Goal: Task Accomplishment & Management: Manage account settings

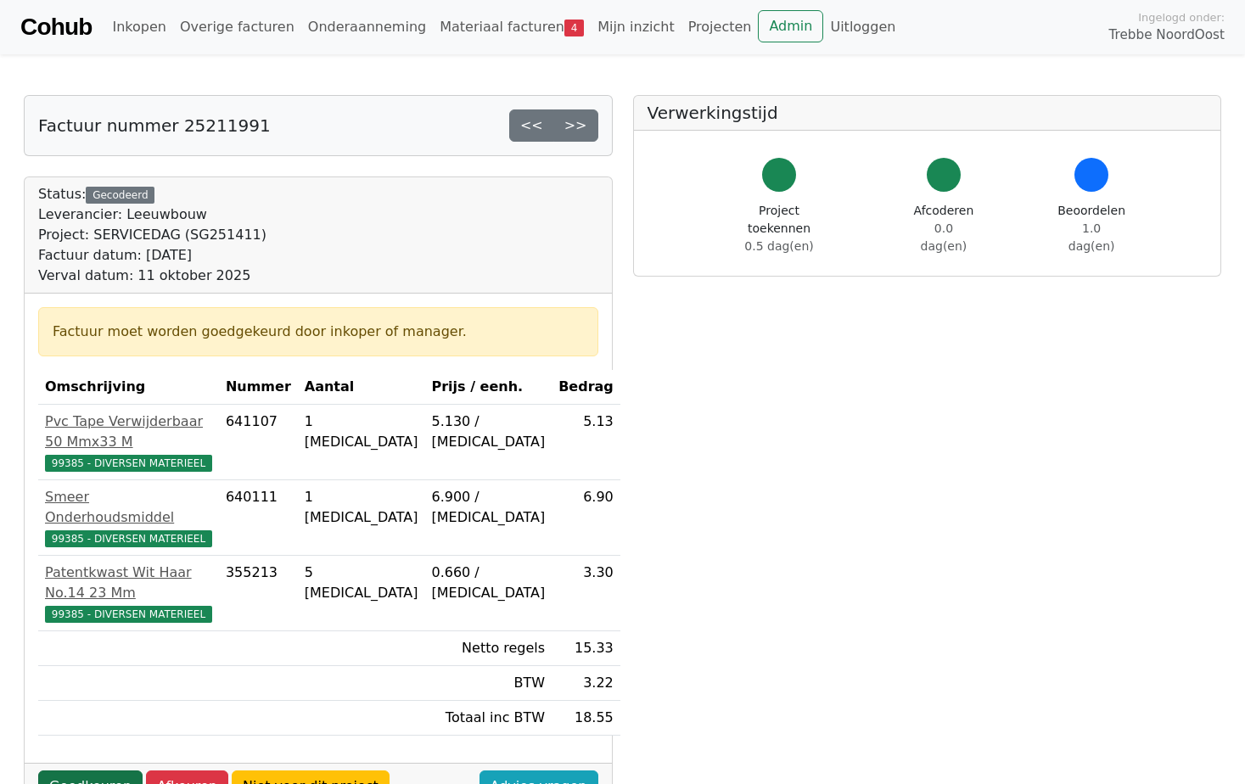
click at [73, 771] on link "Goedkeuren" at bounding box center [90, 787] width 104 height 32
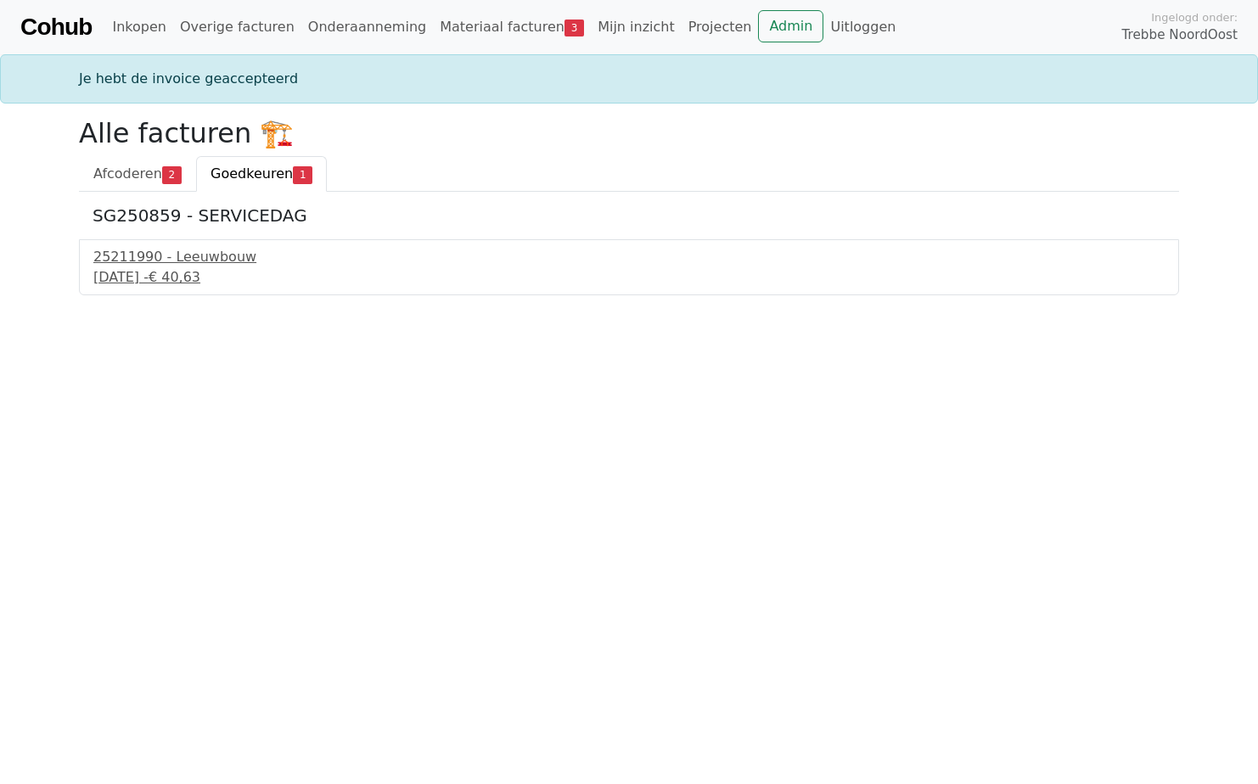
click at [170, 290] on div "25211990 - Leeuwbouw [DATE] - € 40,63" at bounding box center [629, 267] width 1100 height 56
click at [177, 277] on div "[DATE] - € 40,63" at bounding box center [628, 277] width 1071 height 20
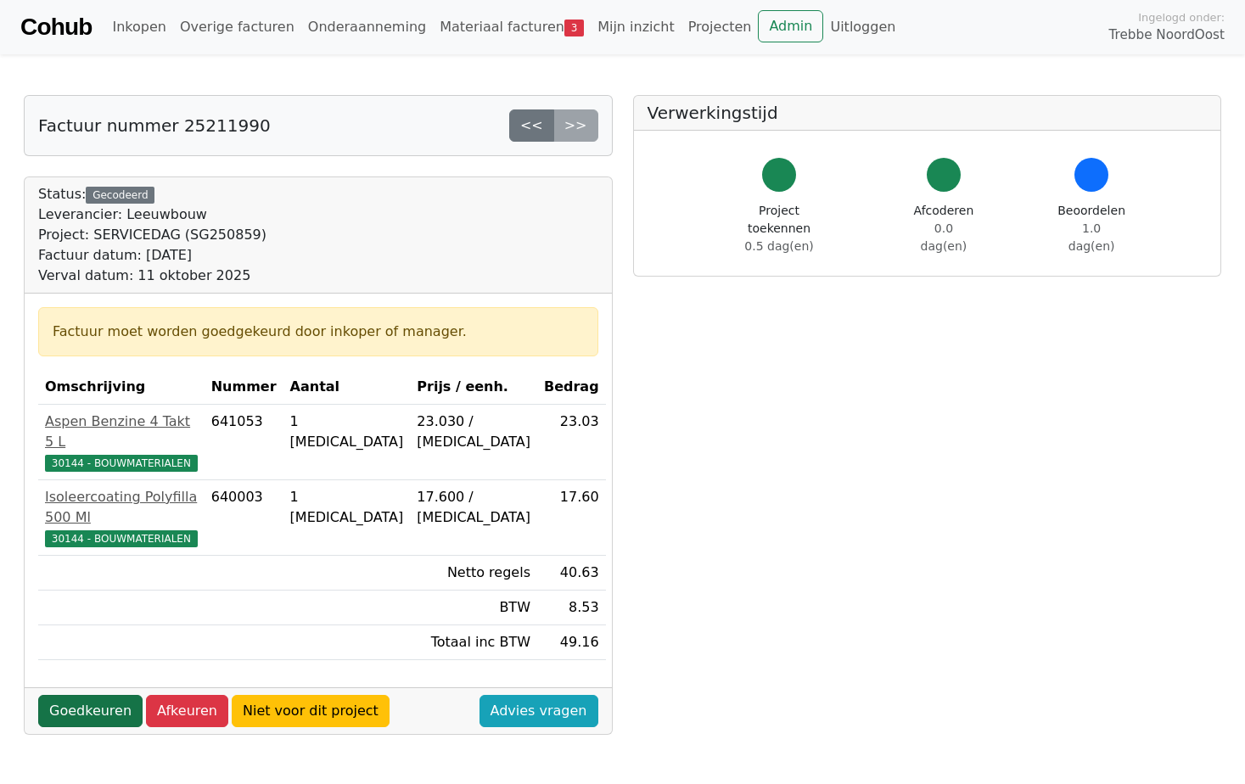
click at [77, 695] on link "Goedkeuren" at bounding box center [90, 711] width 104 height 32
